Goal: Information Seeking & Learning: Find specific fact

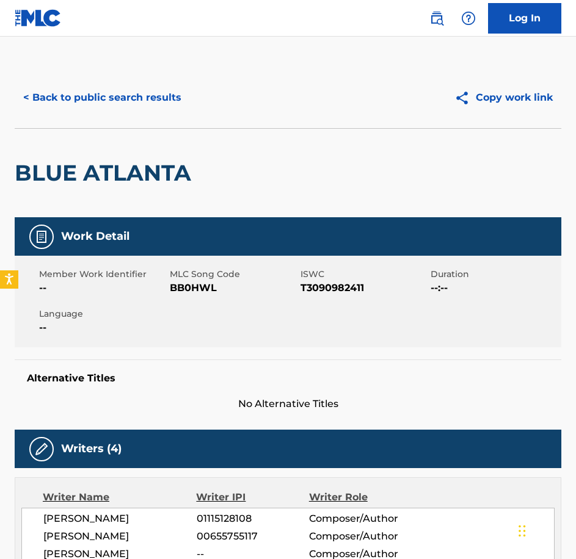
click at [32, 93] on button "< Back to public search results" at bounding box center [102, 97] width 175 height 31
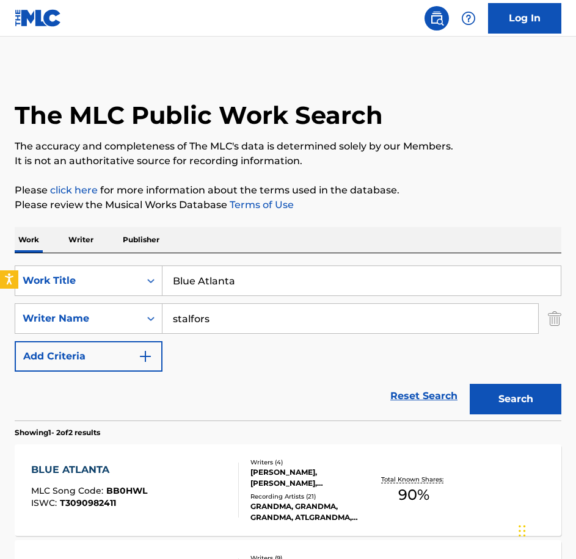
scroll to position [125, 0]
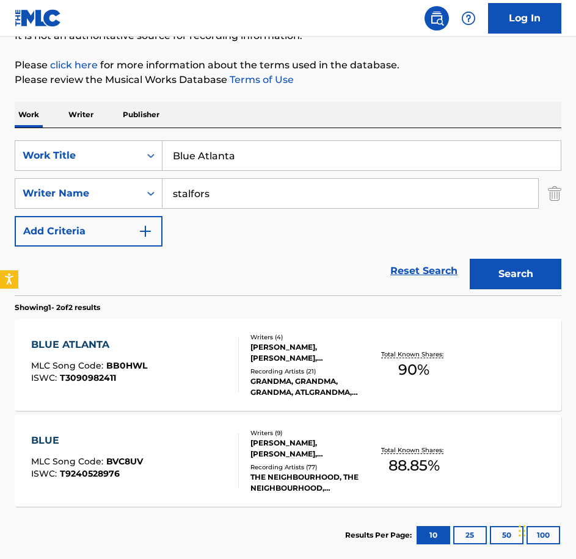
click at [258, 158] on input "Blue Atlanta" at bounding box center [361, 155] width 398 height 29
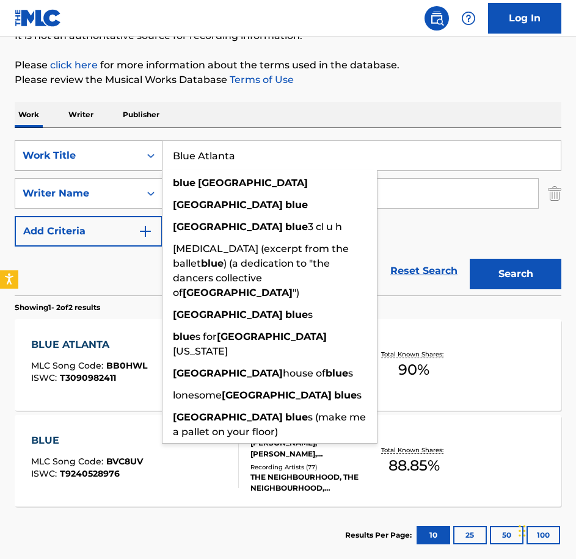
drag, startPoint x: 258, startPoint y: 158, endPoint x: 118, endPoint y: 166, distance: 140.1
click at [118, 166] on div "SearchWithCriteria71762fe5-6923-4545-a44e-4a4e12f981dc Work Title Blue Atlanta …" at bounding box center [288, 155] width 547 height 31
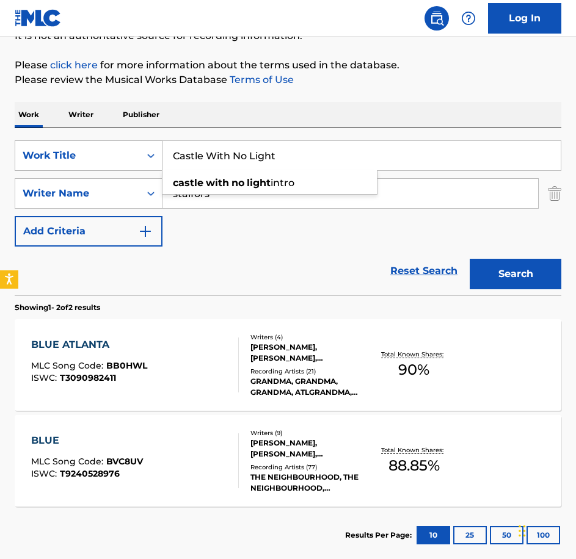
type input "Castle With No Light"
click at [470, 259] on button "Search" at bounding box center [516, 274] width 92 height 31
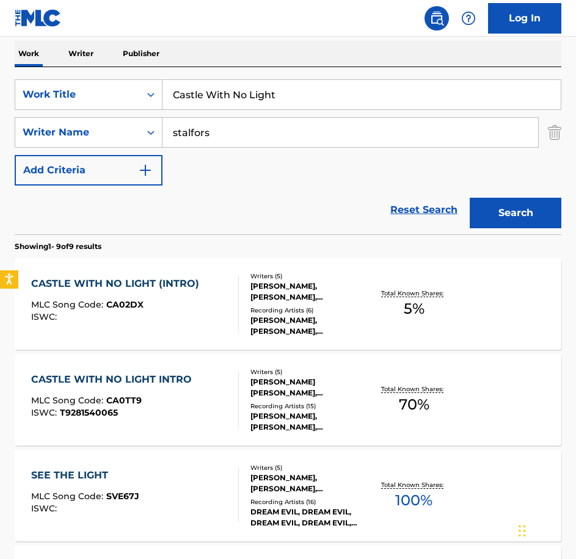
scroll to position [247, 0]
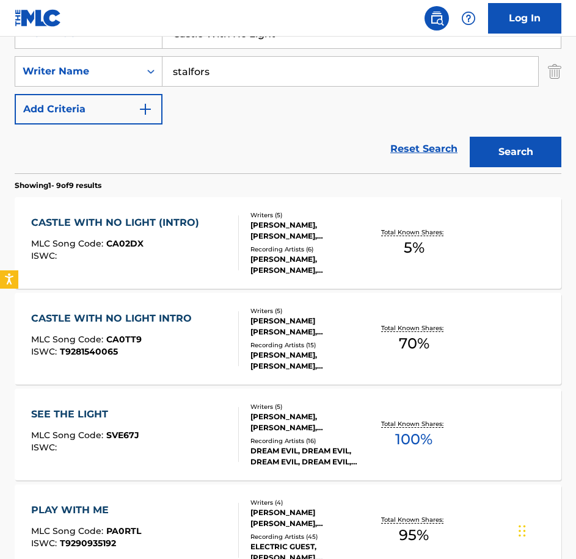
click at [298, 232] on div "[PERSON_NAME], [PERSON_NAME], [PERSON_NAME], [PERSON_NAME] [PERSON_NAME], [PERS…" at bounding box center [309, 231] width 118 height 22
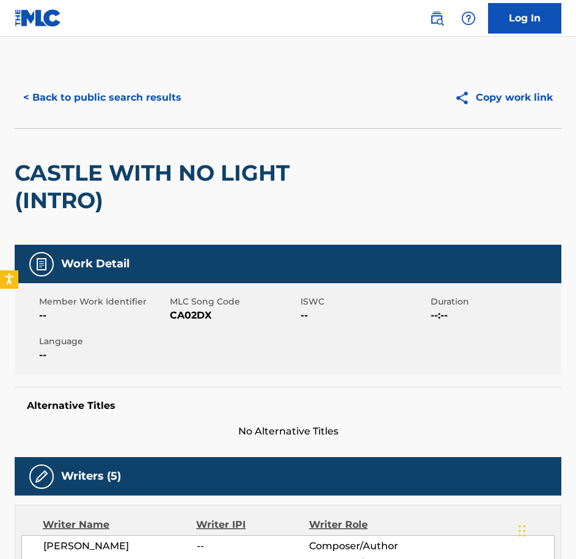
click at [40, 92] on button "< Back to public search results" at bounding box center [102, 97] width 175 height 31
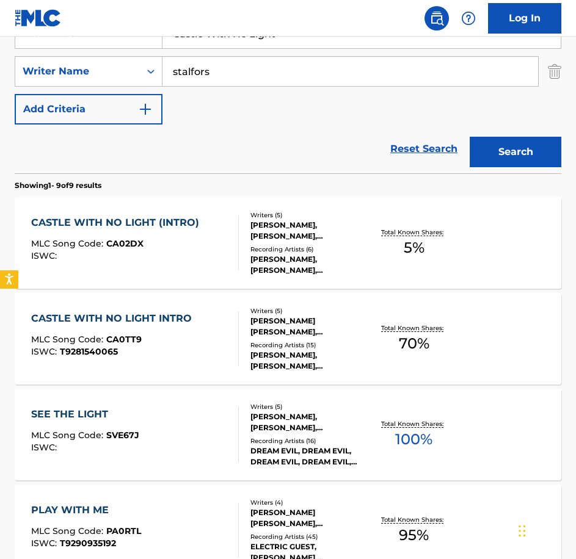
click at [314, 319] on div "[PERSON_NAME] [PERSON_NAME], [PERSON_NAME], [PERSON_NAME], [PERSON_NAME] [PERSO…" at bounding box center [309, 327] width 118 height 22
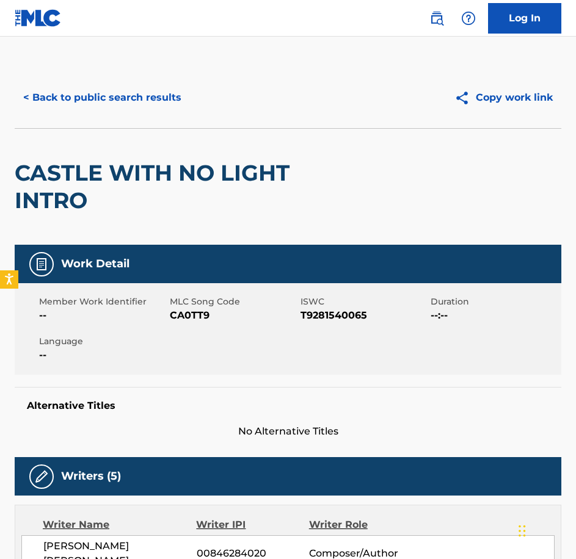
click at [35, 96] on button "< Back to public search results" at bounding box center [102, 97] width 175 height 31
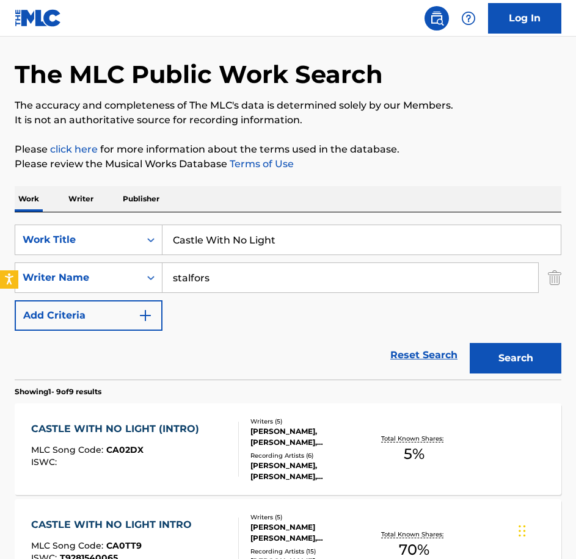
scroll to position [3, 0]
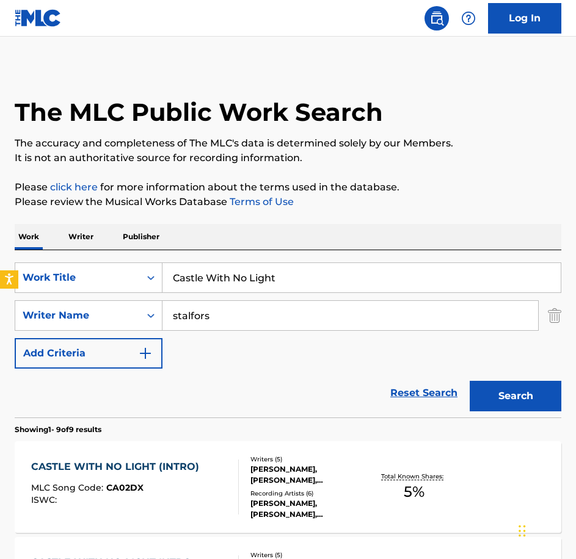
drag, startPoint x: 291, startPoint y: 266, endPoint x: 292, endPoint y: 287, distance: 20.8
click at [291, 269] on input "Castle With No Light" at bounding box center [361, 277] width 398 height 29
drag, startPoint x: 293, startPoint y: 280, endPoint x: 122, endPoint y: 286, distance: 171.1
click at [122, 286] on div "SearchWithCriteria71762fe5-6923-4545-a44e-4a4e12f981dc Work Title Castle With N…" at bounding box center [288, 278] width 547 height 31
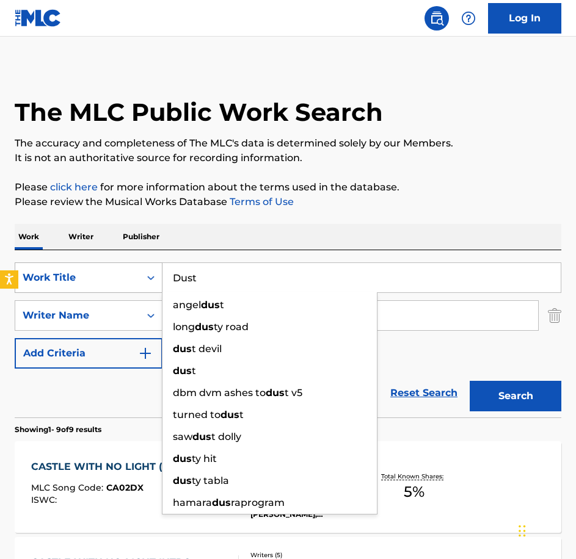
type input "Dust"
click at [470, 381] on button "Search" at bounding box center [516, 396] width 92 height 31
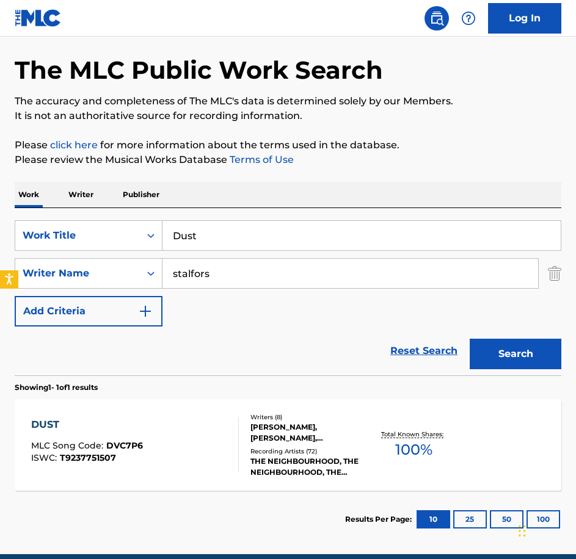
scroll to position [64, 0]
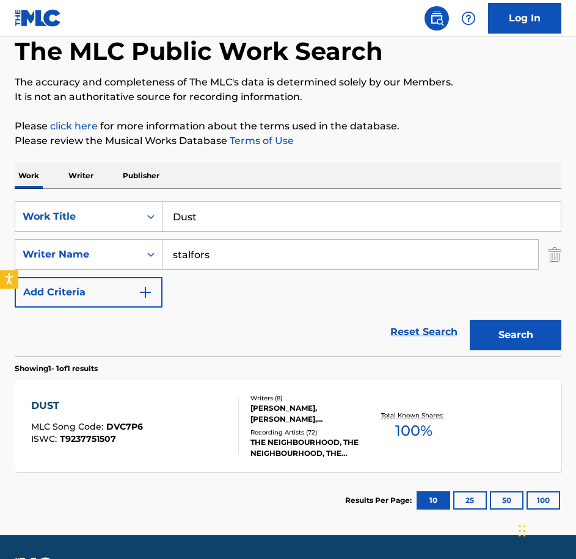
click at [300, 407] on div "[PERSON_NAME], [PERSON_NAME], [PERSON_NAME], [PERSON_NAME] [PERSON_NAME], [PERS…" at bounding box center [309, 414] width 118 height 22
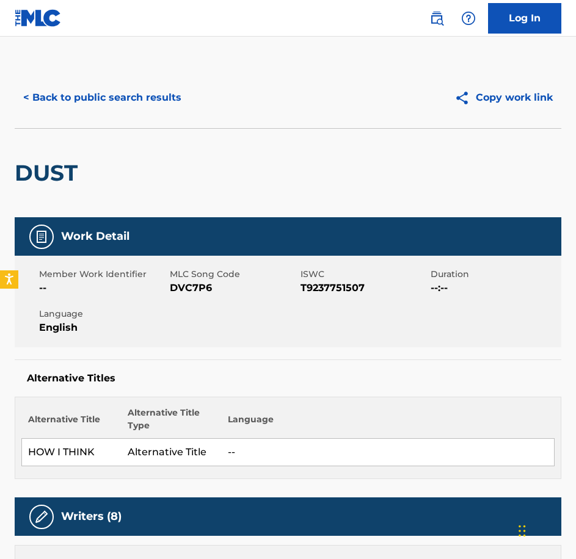
click at [47, 94] on button "< Back to public search results" at bounding box center [102, 97] width 175 height 31
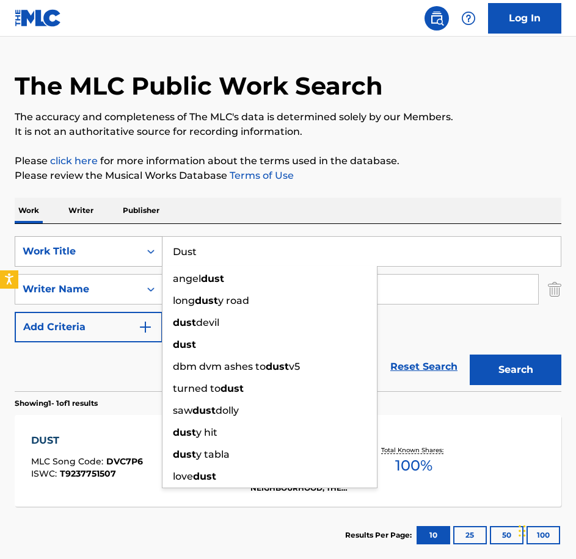
drag, startPoint x: 203, startPoint y: 250, endPoint x: 136, endPoint y: 261, distance: 68.8
click at [136, 261] on div "SearchWithCriteria71762fe5-6923-4545-a44e-4a4e12f981dc Work Title Dust [MEDICAL…" at bounding box center [288, 251] width 547 height 31
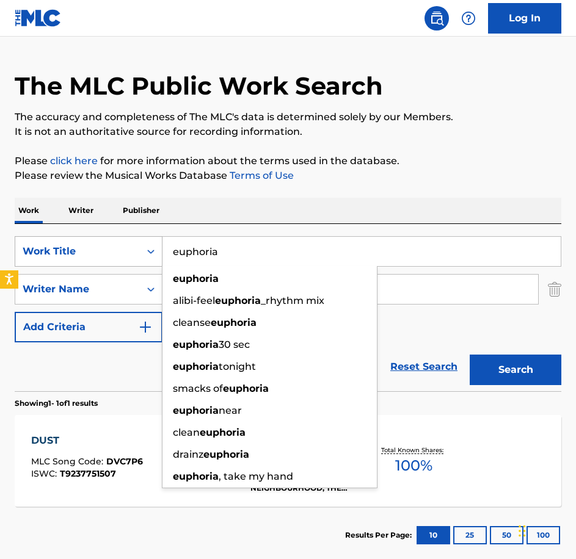
type input "euphoria"
click at [470, 355] on button "Search" at bounding box center [516, 370] width 92 height 31
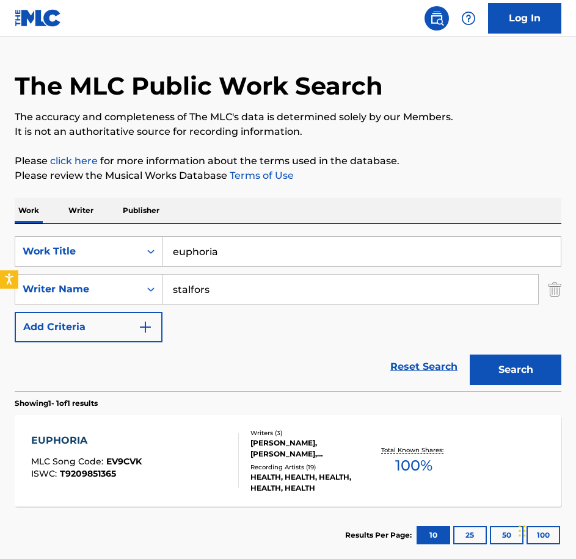
scroll to position [90, 0]
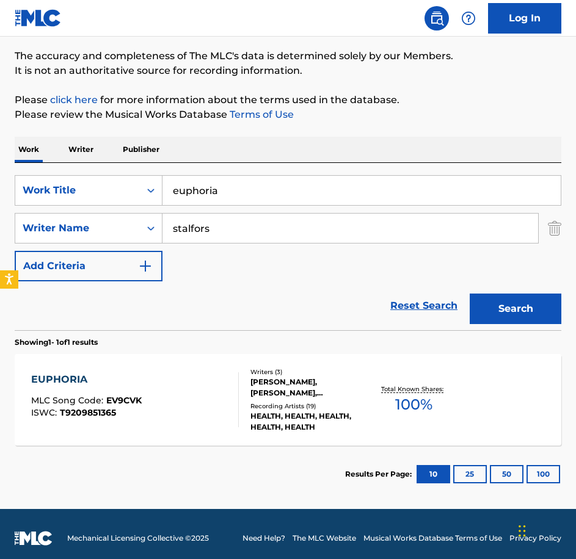
click at [316, 384] on div "[PERSON_NAME], [PERSON_NAME], [PERSON_NAME]" at bounding box center [309, 388] width 118 height 22
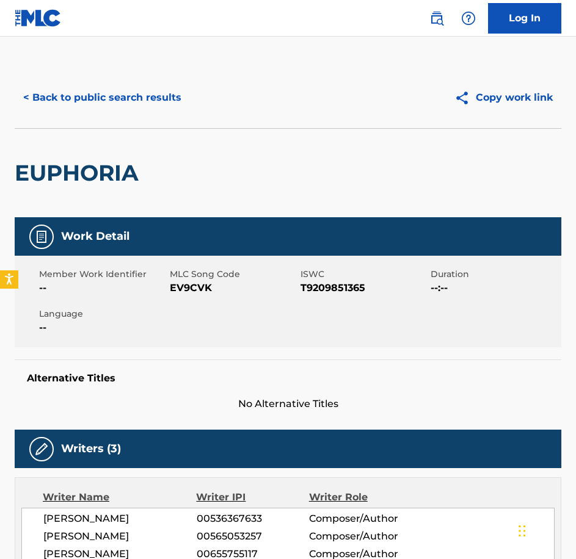
click at [33, 98] on button "< Back to public search results" at bounding box center [102, 97] width 175 height 31
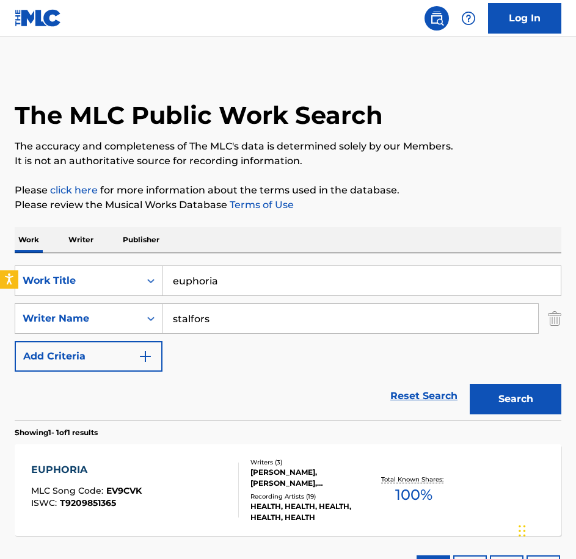
scroll to position [29, 0]
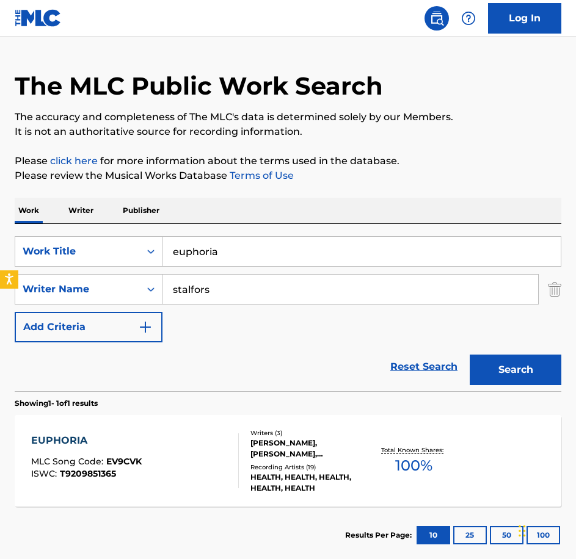
click at [234, 253] on input "euphoria" at bounding box center [361, 251] width 398 height 29
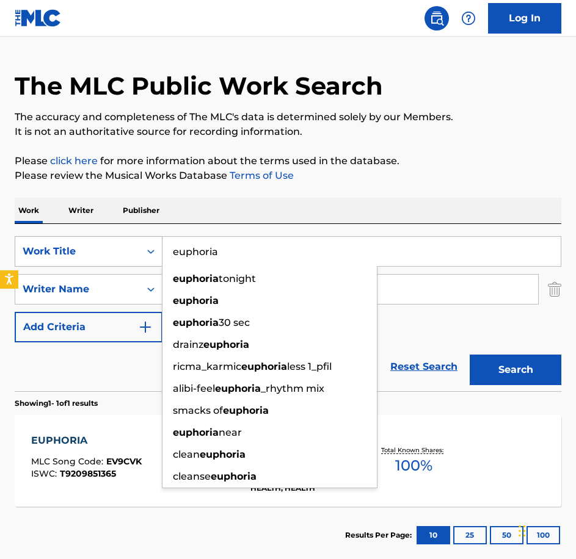
drag, startPoint x: 225, startPoint y: 253, endPoint x: 158, endPoint y: 265, distance: 68.2
click at [158, 265] on div "SearchWithCriteria71762fe5-6923-4545-a44e-4a4e12f981dc Work Title euphoria euph…" at bounding box center [288, 251] width 547 height 31
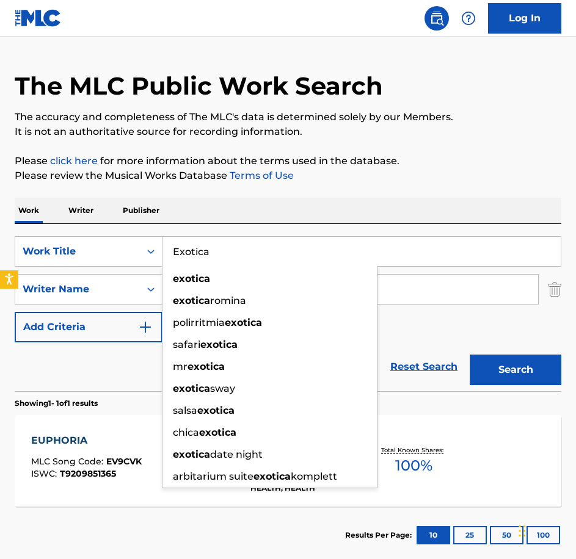
type input "Exotica"
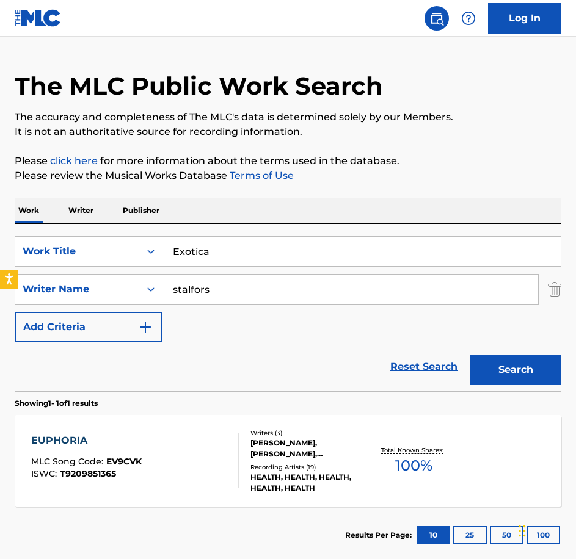
click at [499, 368] on button "Search" at bounding box center [516, 370] width 92 height 31
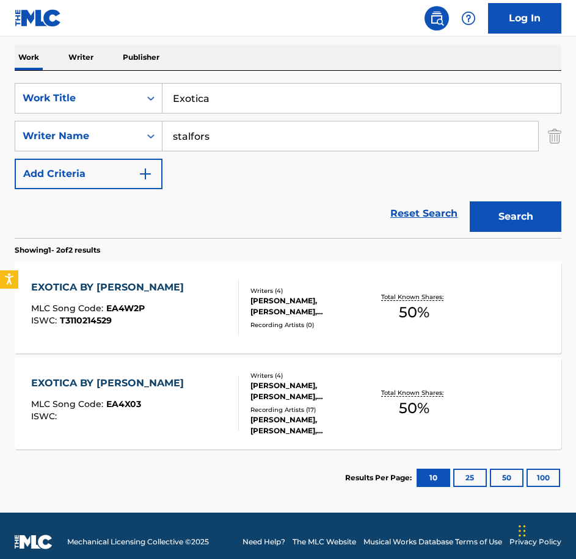
scroll to position [183, 0]
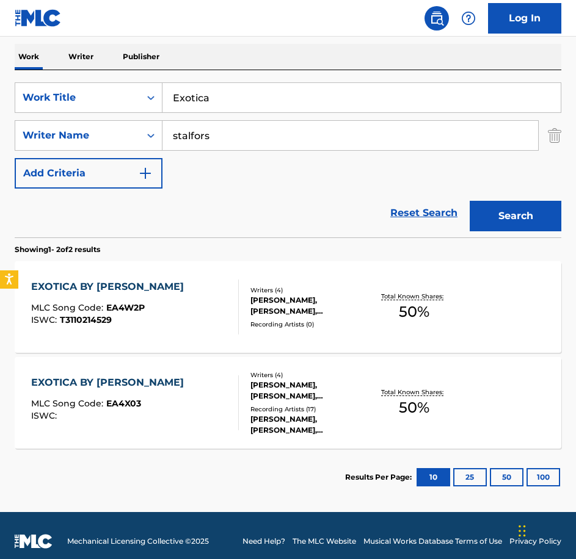
click at [294, 303] on div "[PERSON_NAME], [PERSON_NAME], [PERSON_NAME] [PERSON_NAME] [PERSON_NAME]" at bounding box center [309, 306] width 118 height 22
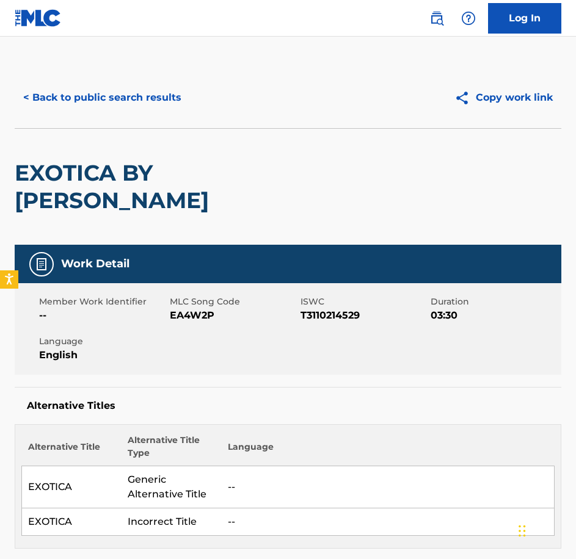
click at [27, 90] on button "< Back to public search results" at bounding box center [102, 97] width 175 height 31
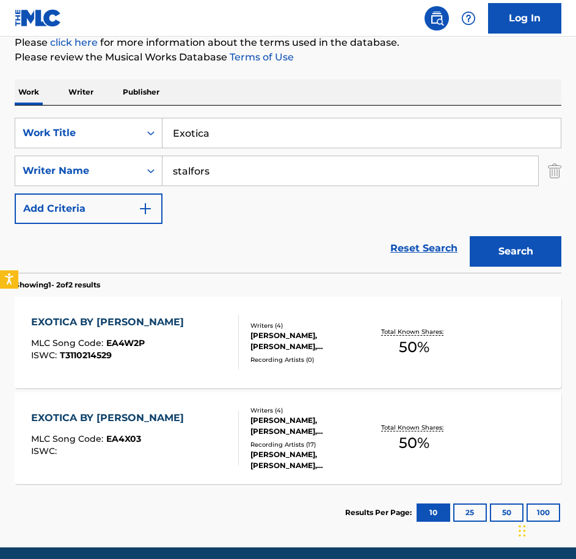
scroll to position [186, 0]
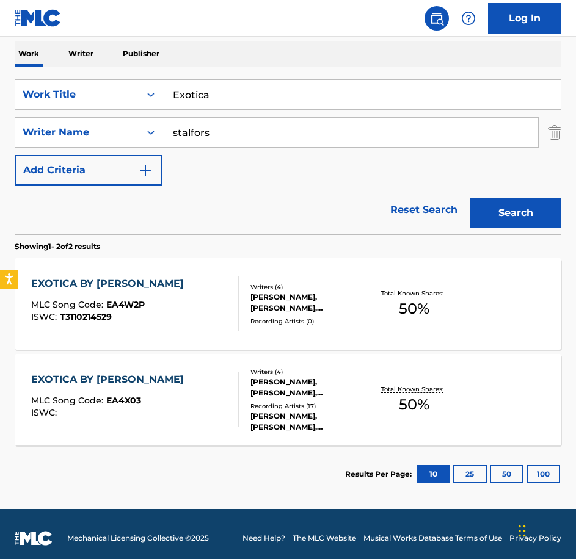
click at [285, 382] on div "[PERSON_NAME], [PERSON_NAME], [PERSON_NAME], [PERSON_NAME]" at bounding box center [309, 388] width 118 height 22
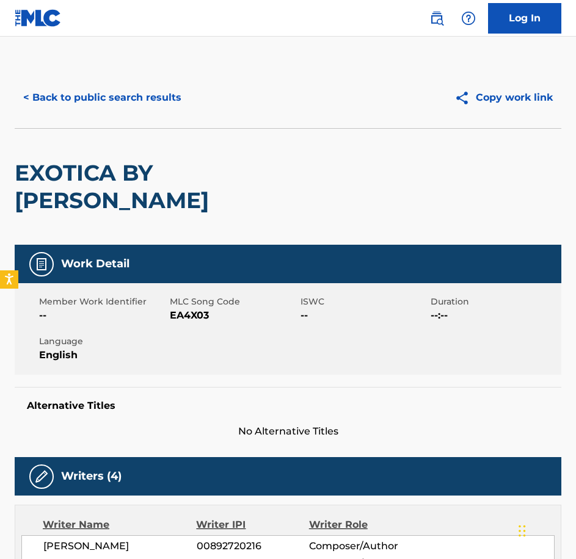
click at [35, 93] on button "< Back to public search results" at bounding box center [102, 97] width 175 height 31
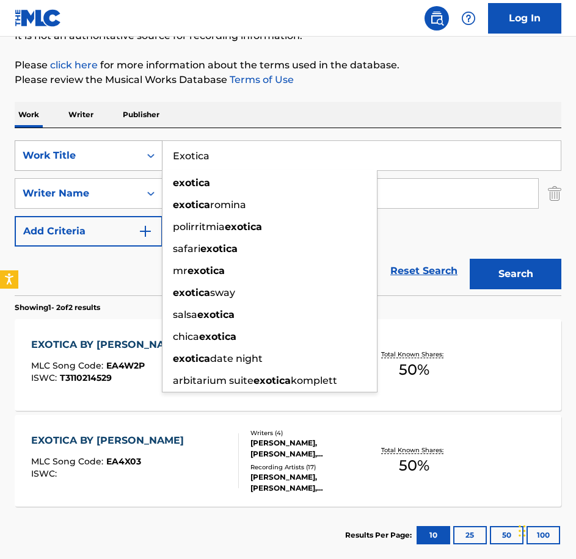
drag, startPoint x: 216, startPoint y: 154, endPoint x: 159, endPoint y: 165, distance: 58.4
click at [159, 165] on div "SearchWithCriteria71762fe5-6923-4545-a44e-4a4e12f981dc Work Title Exotica exoti…" at bounding box center [288, 155] width 547 height 31
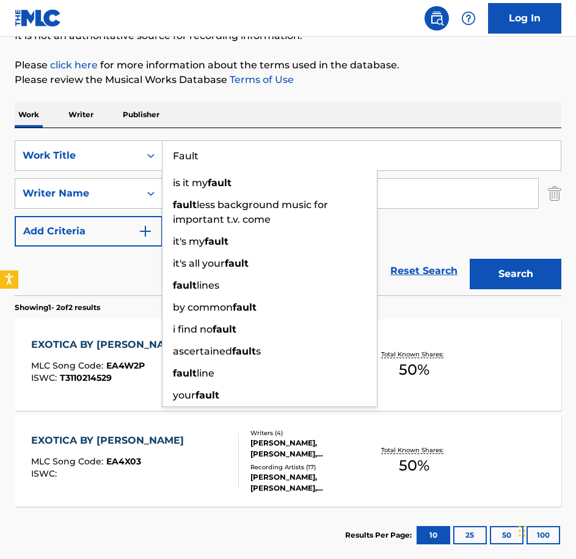
click at [211, 151] on input "Fault" at bounding box center [361, 155] width 398 height 29
type input "Fault"
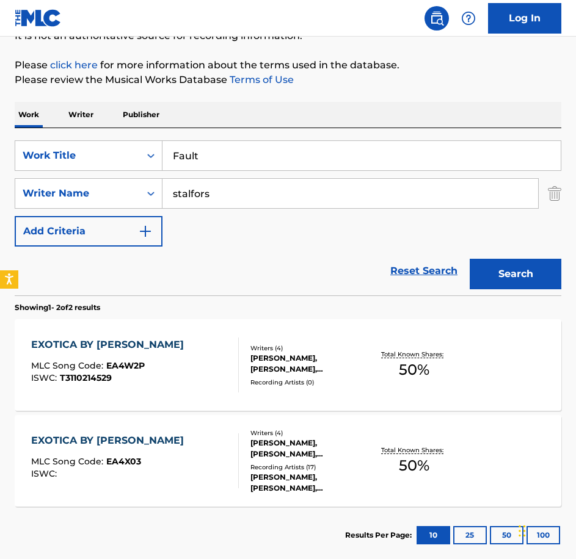
click at [514, 274] on button "Search" at bounding box center [516, 274] width 92 height 31
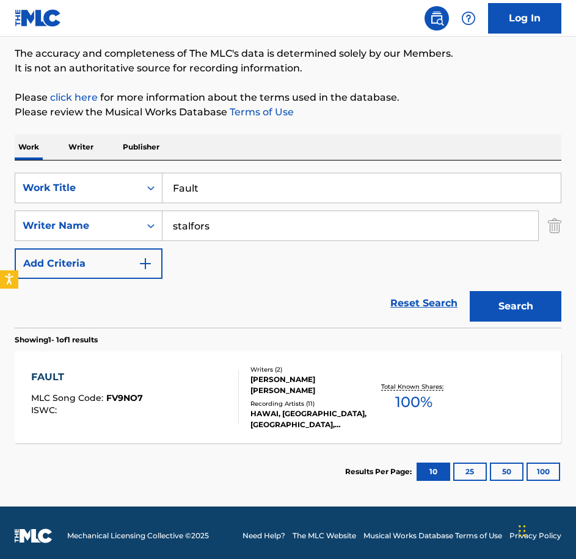
scroll to position [99, 0]
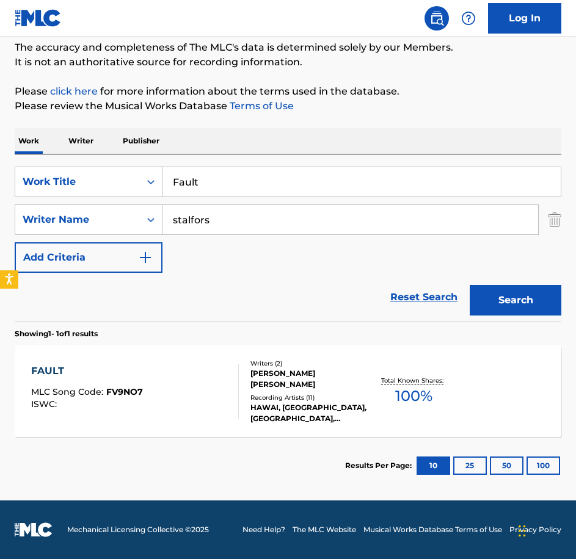
click at [290, 376] on div "[PERSON_NAME] [PERSON_NAME]" at bounding box center [309, 379] width 118 height 22
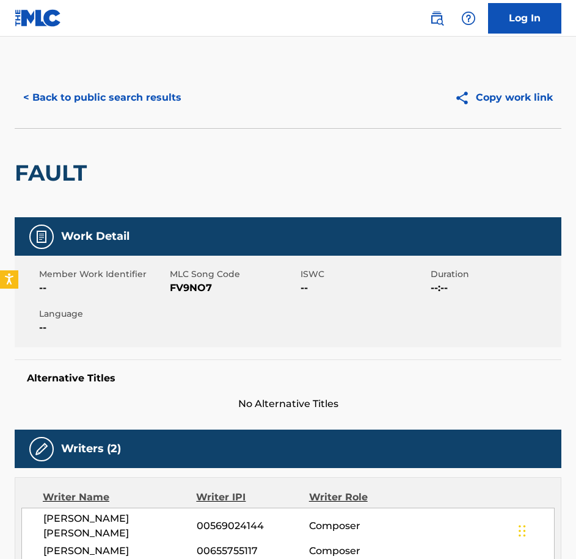
click at [48, 93] on button "< Back to public search results" at bounding box center [102, 97] width 175 height 31
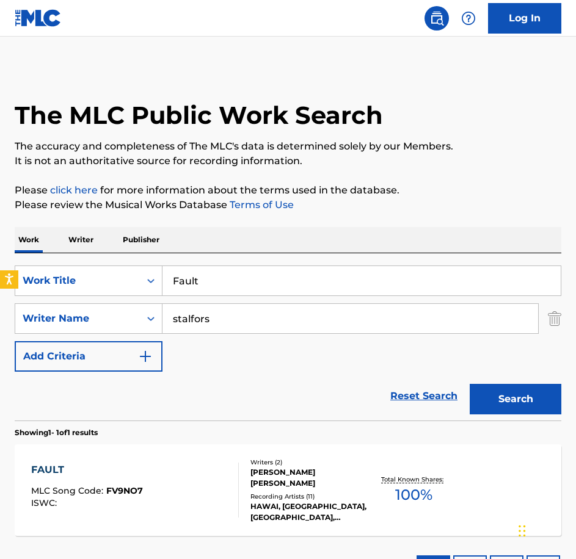
scroll to position [29, 0]
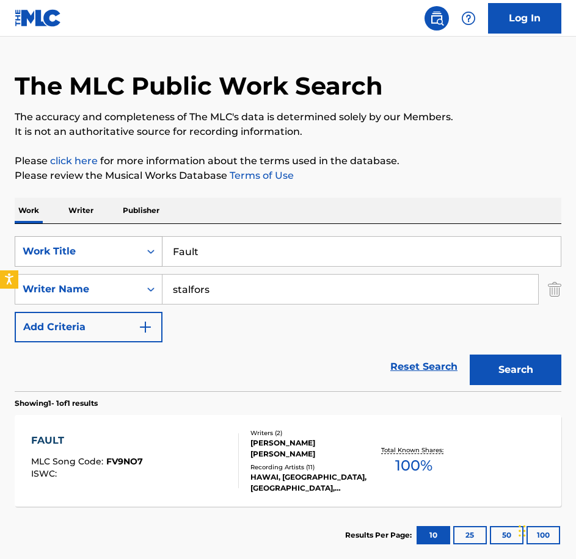
drag, startPoint x: 198, startPoint y: 253, endPoint x: 160, endPoint y: 253, distance: 37.9
click at [160, 253] on div "SearchWithCriteria71762fe5-6923-4545-a44e-4a4e12f981dc Work Title Fault" at bounding box center [288, 251] width 547 height 31
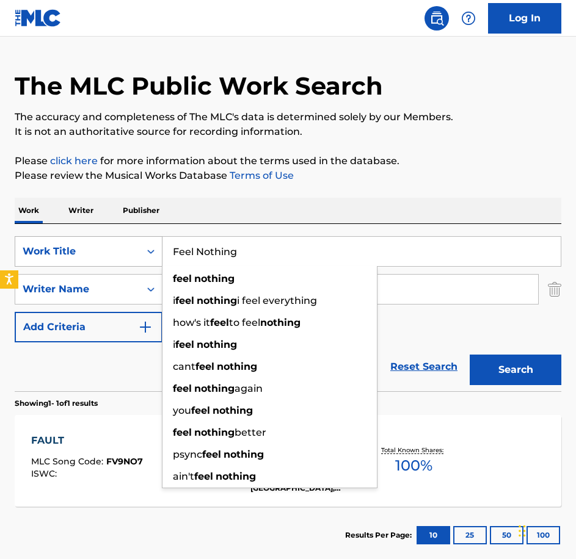
type input "Feel Nothing"
click at [470, 355] on button "Search" at bounding box center [516, 370] width 92 height 31
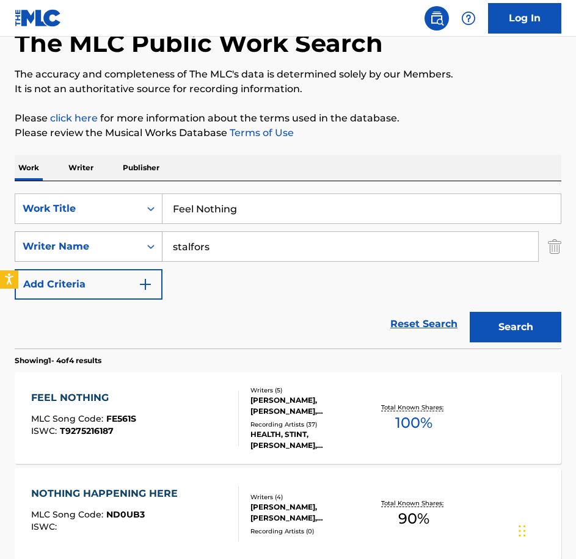
scroll to position [151, 0]
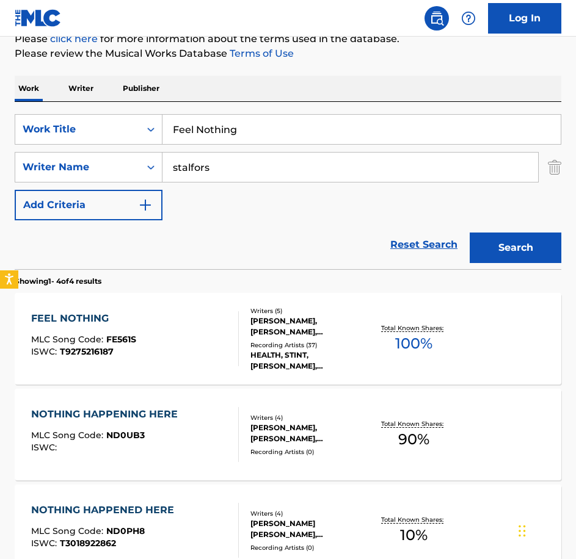
click at [307, 324] on div "[PERSON_NAME], [PERSON_NAME], [PERSON_NAME], [PERSON_NAME], [PERSON_NAME]" at bounding box center [309, 327] width 118 height 22
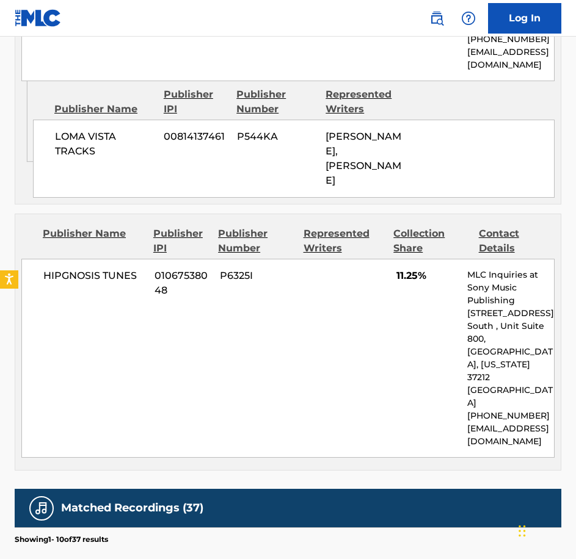
scroll to position [2626, 0]
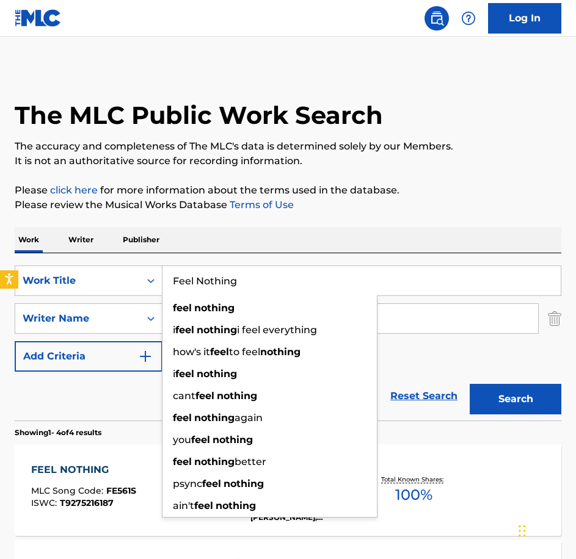
drag, startPoint x: 242, startPoint y: 283, endPoint x: 97, endPoint y: 298, distance: 145.5
click at [97, 298] on div "SearchWithCriteria71762fe5-6923-4545-a44e-4a4e12f981dc Work Title Feel Nothing …" at bounding box center [288, 319] width 547 height 106
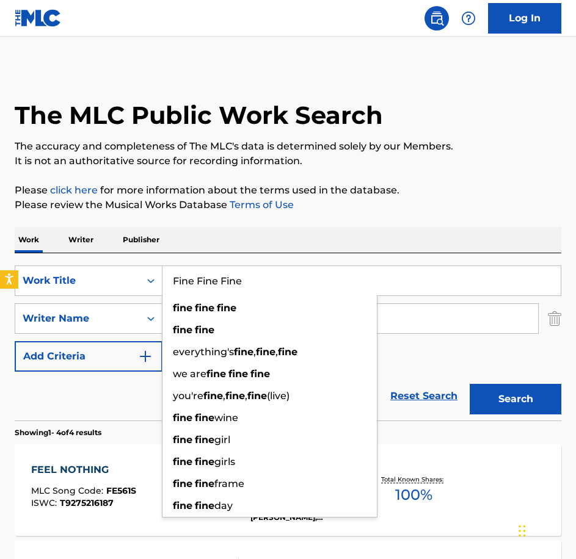
type input "Fine Fine Fine"
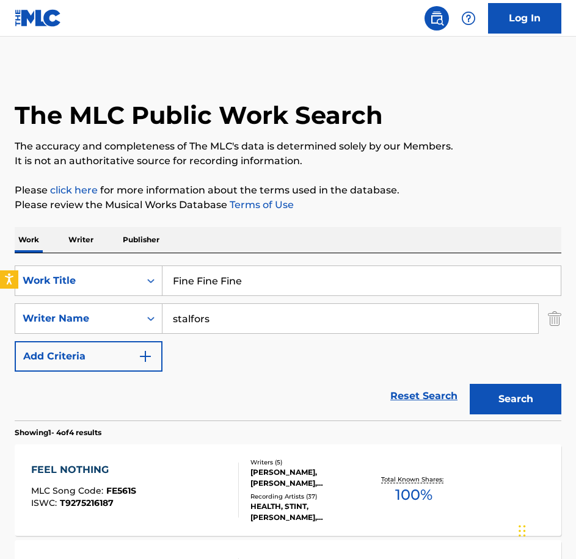
click at [517, 402] on button "Search" at bounding box center [516, 399] width 92 height 31
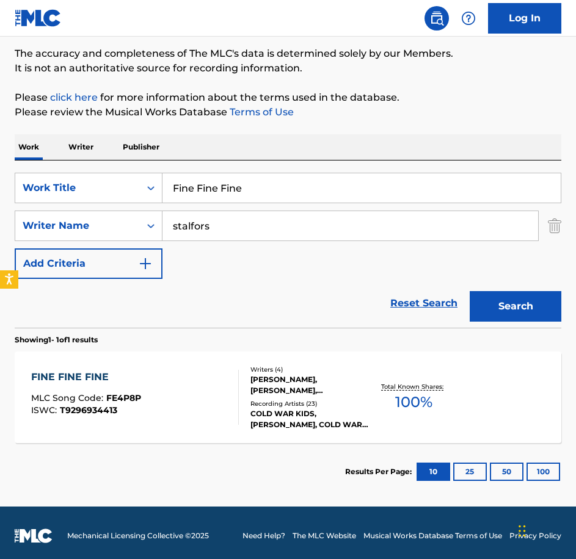
scroll to position [99, 0]
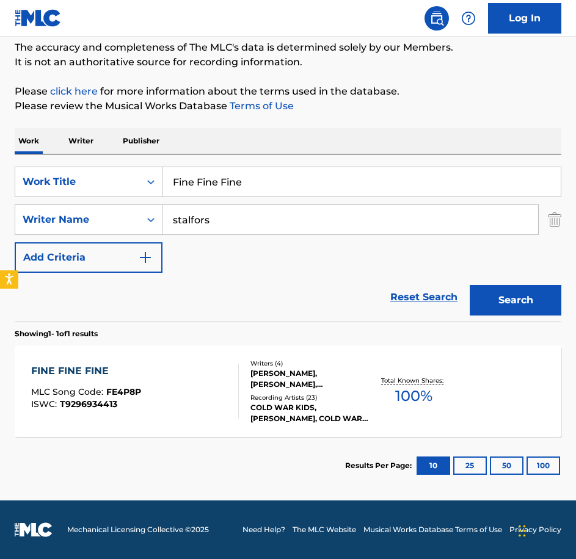
click at [288, 382] on div "[PERSON_NAME], [PERSON_NAME], [PERSON_NAME] [PERSON_NAME] [PERSON_NAME]" at bounding box center [309, 379] width 118 height 22
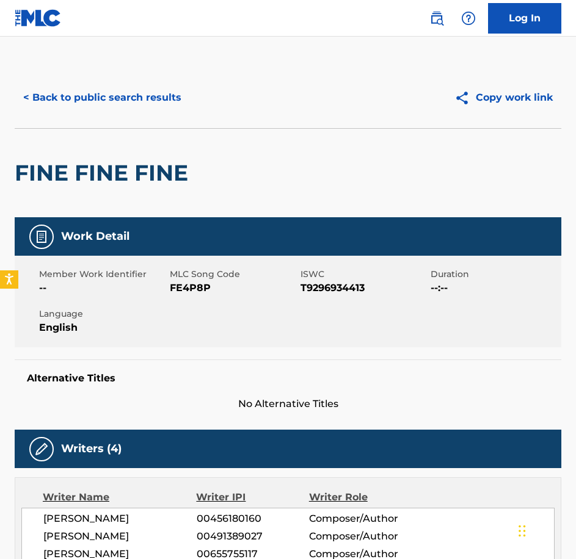
click at [53, 93] on button "< Back to public search results" at bounding box center [102, 97] width 175 height 31
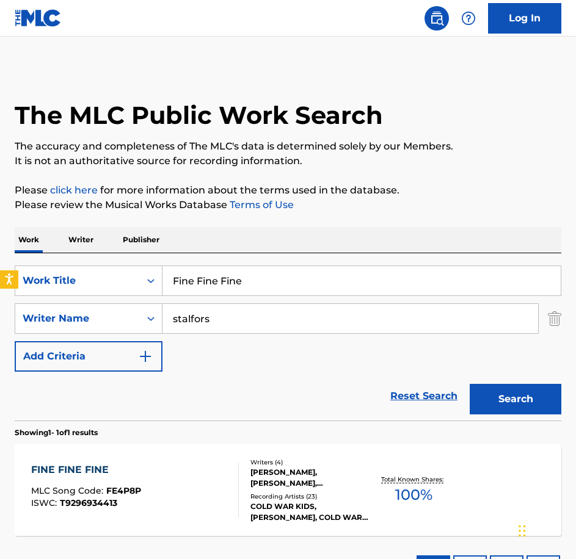
scroll to position [29, 0]
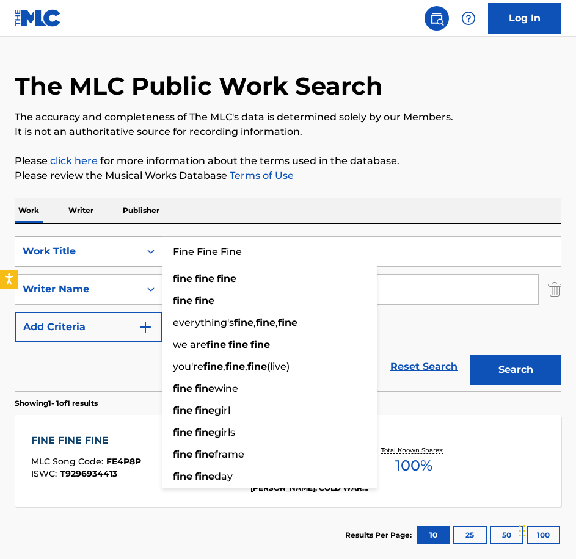
drag, startPoint x: 267, startPoint y: 243, endPoint x: 85, endPoint y: 264, distance: 183.8
click at [85, 264] on div "SearchWithCriteria71762fe5-6923-4545-a44e-4a4e12f981dc Work Title Fine Fine Fin…" at bounding box center [288, 251] width 547 height 31
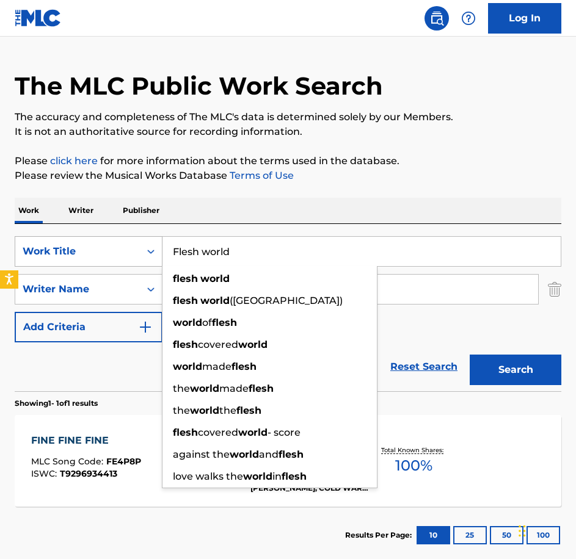
type input "Flesh world"
click at [470, 355] on button "Search" at bounding box center [516, 370] width 92 height 31
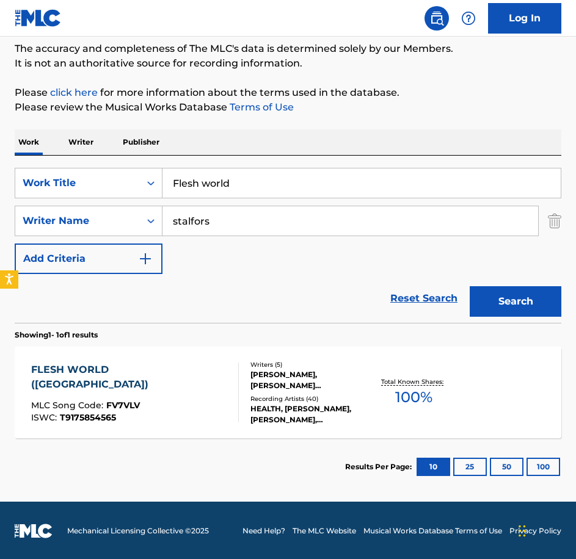
scroll to position [99, 0]
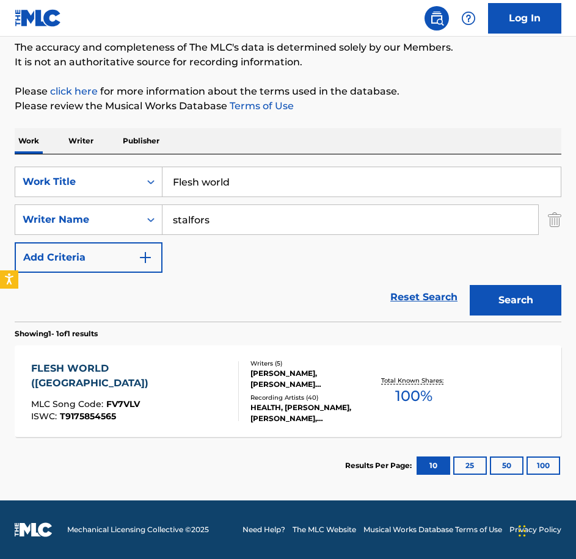
click at [303, 376] on div "[PERSON_NAME], [PERSON_NAME] [PERSON_NAME], [PERSON_NAME], [PERSON_NAME]" at bounding box center [309, 379] width 118 height 22
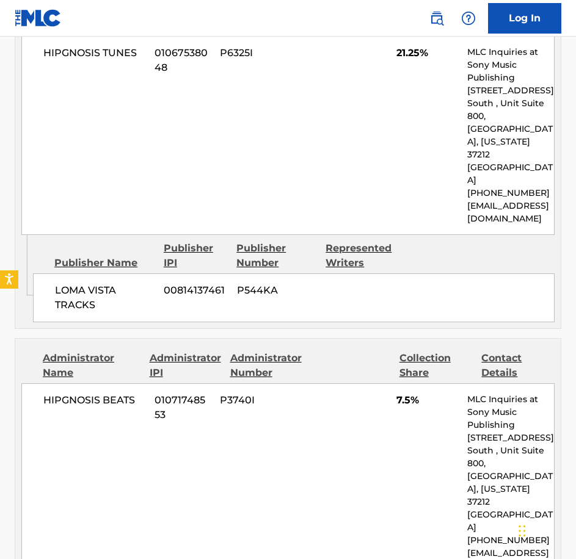
scroll to position [2626, 0]
